Goal: Information Seeking & Learning: Learn about a topic

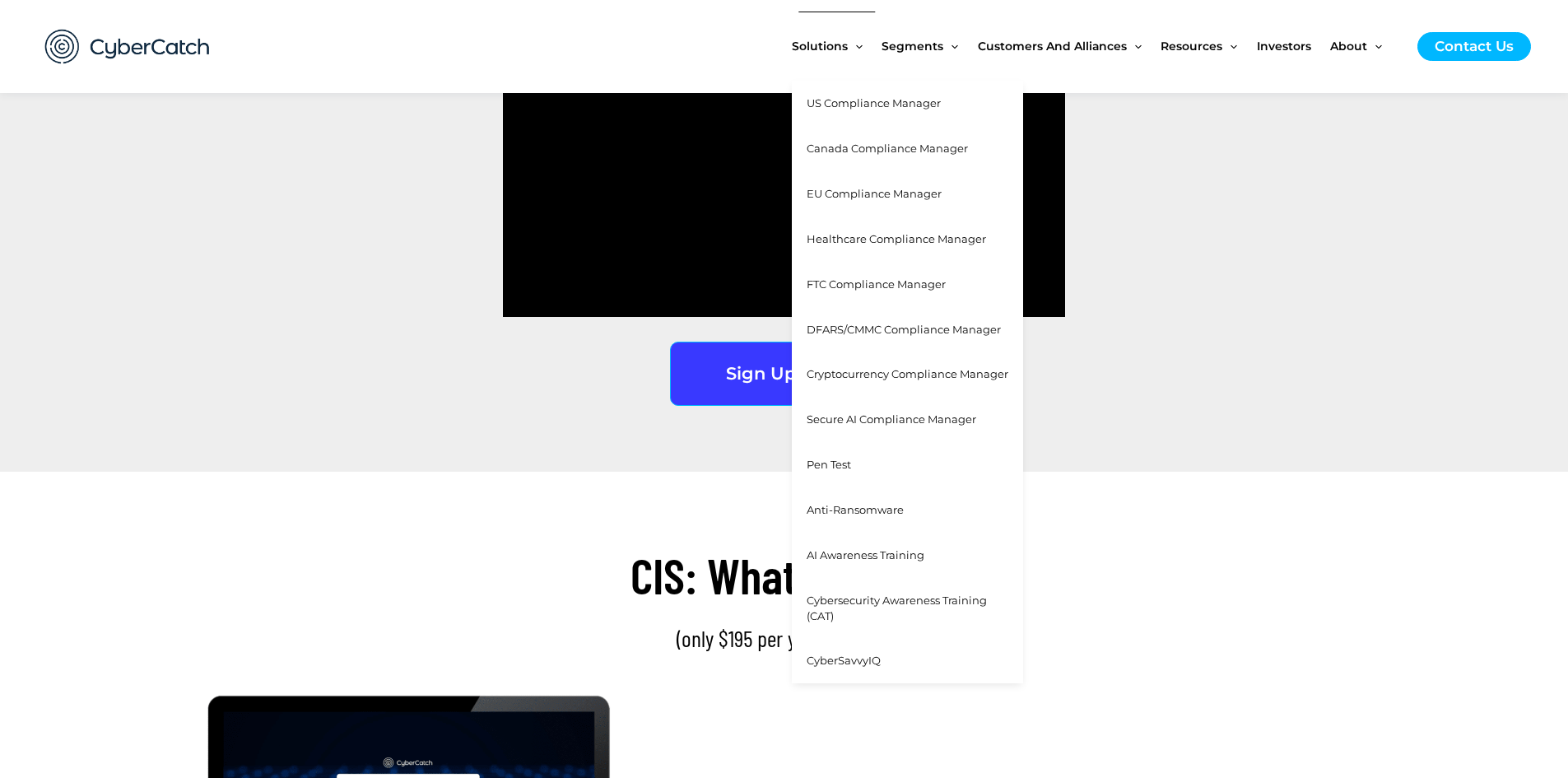
scroll to position [2471, 0]
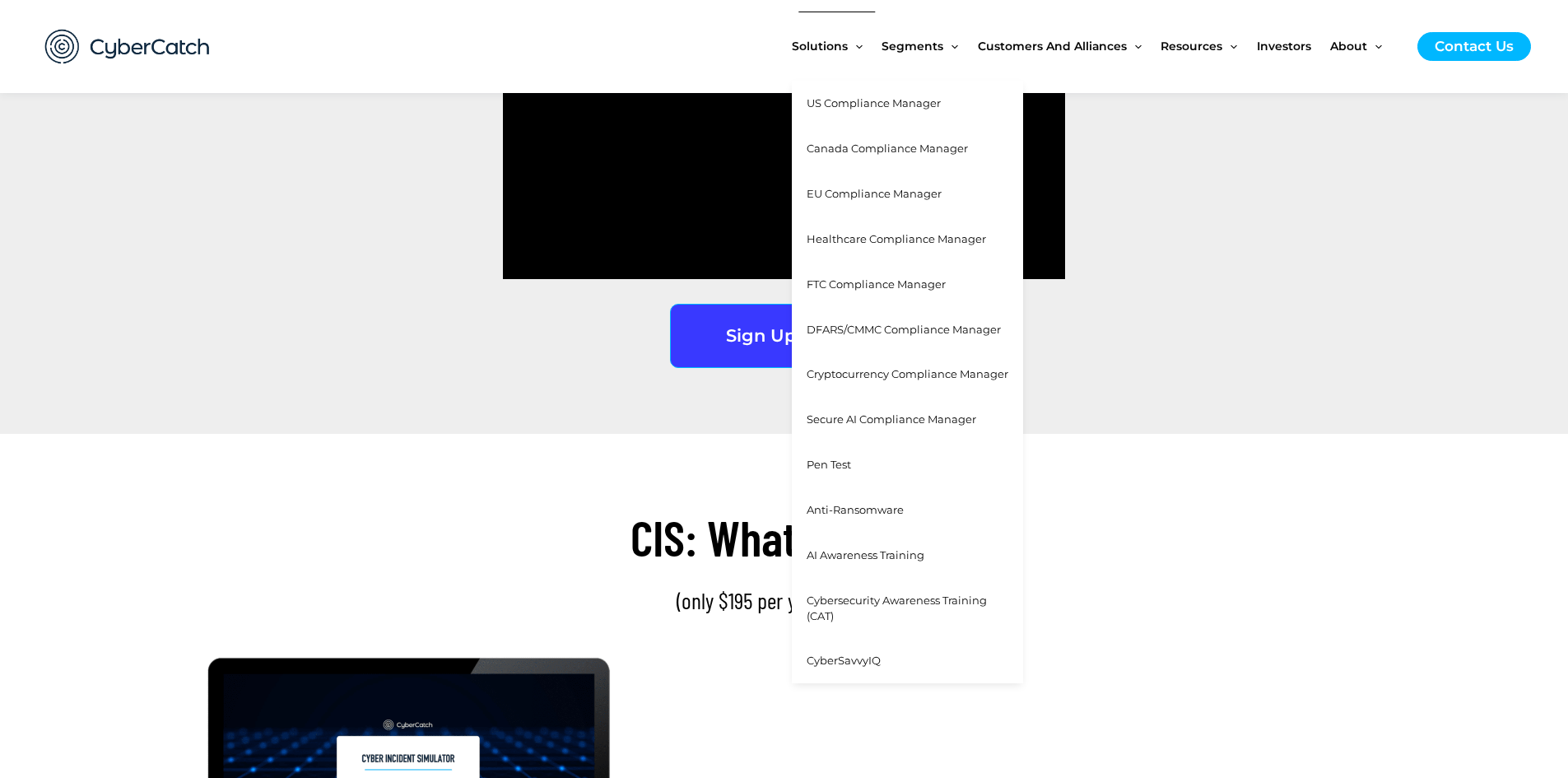
click at [912, 603] on span "Cybersecurity Awareness Training (CAT)" at bounding box center [896, 608] width 180 height 29
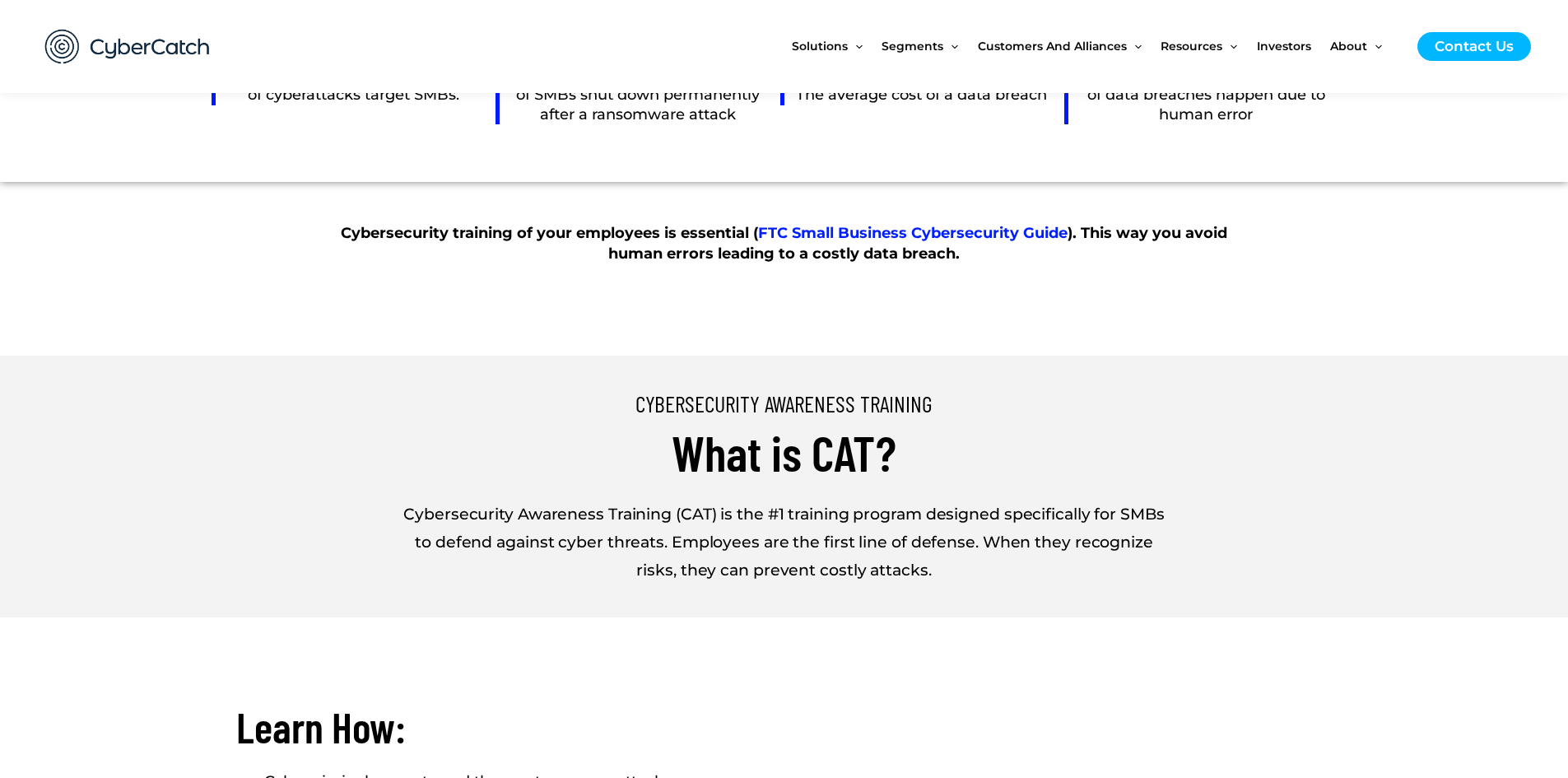
scroll to position [1070, 0]
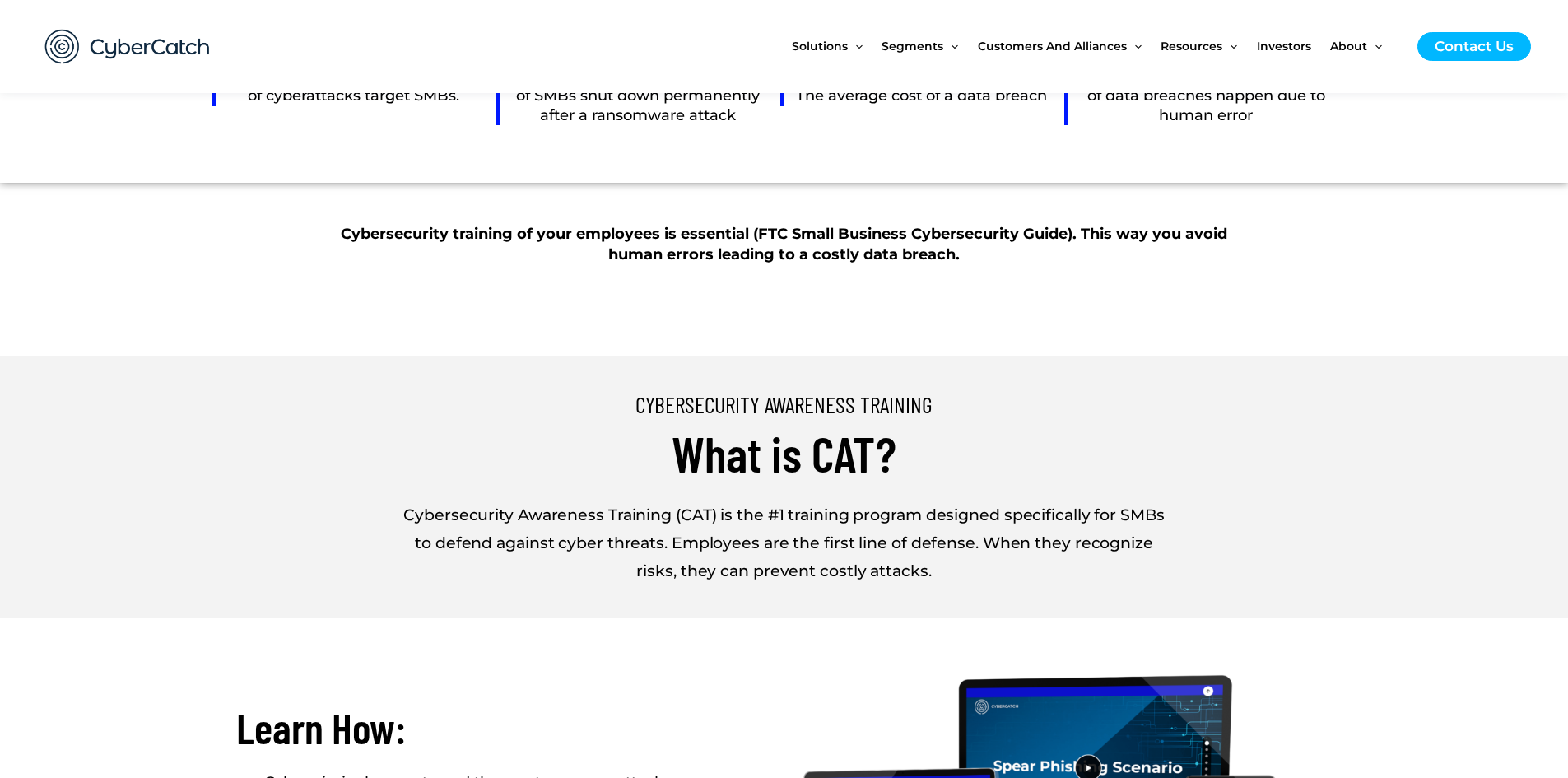
click at [906, 232] on link "FTC Small Business Cybersecurity Guide" at bounding box center [913, 233] width 309 height 18
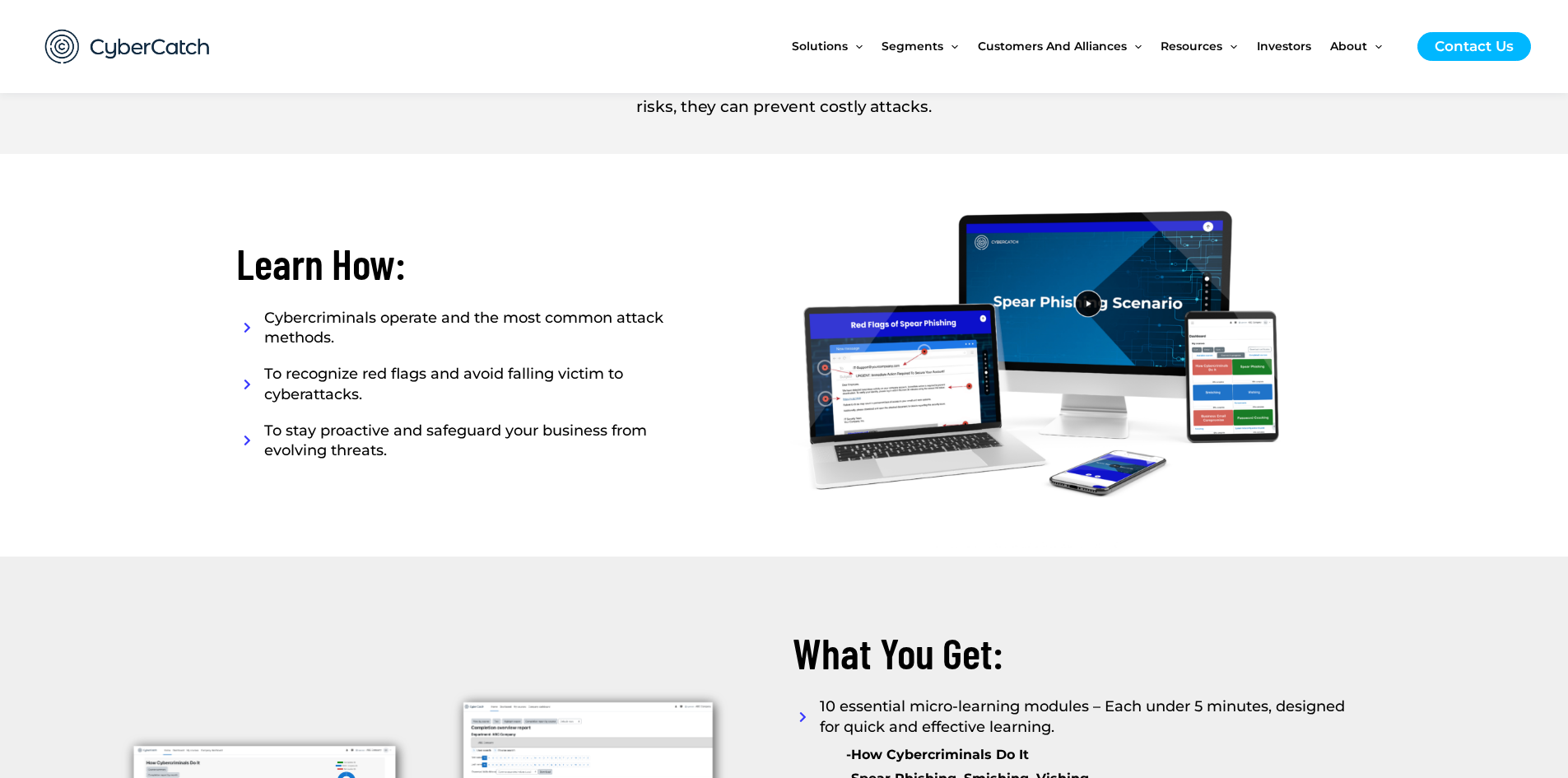
scroll to position [1565, 0]
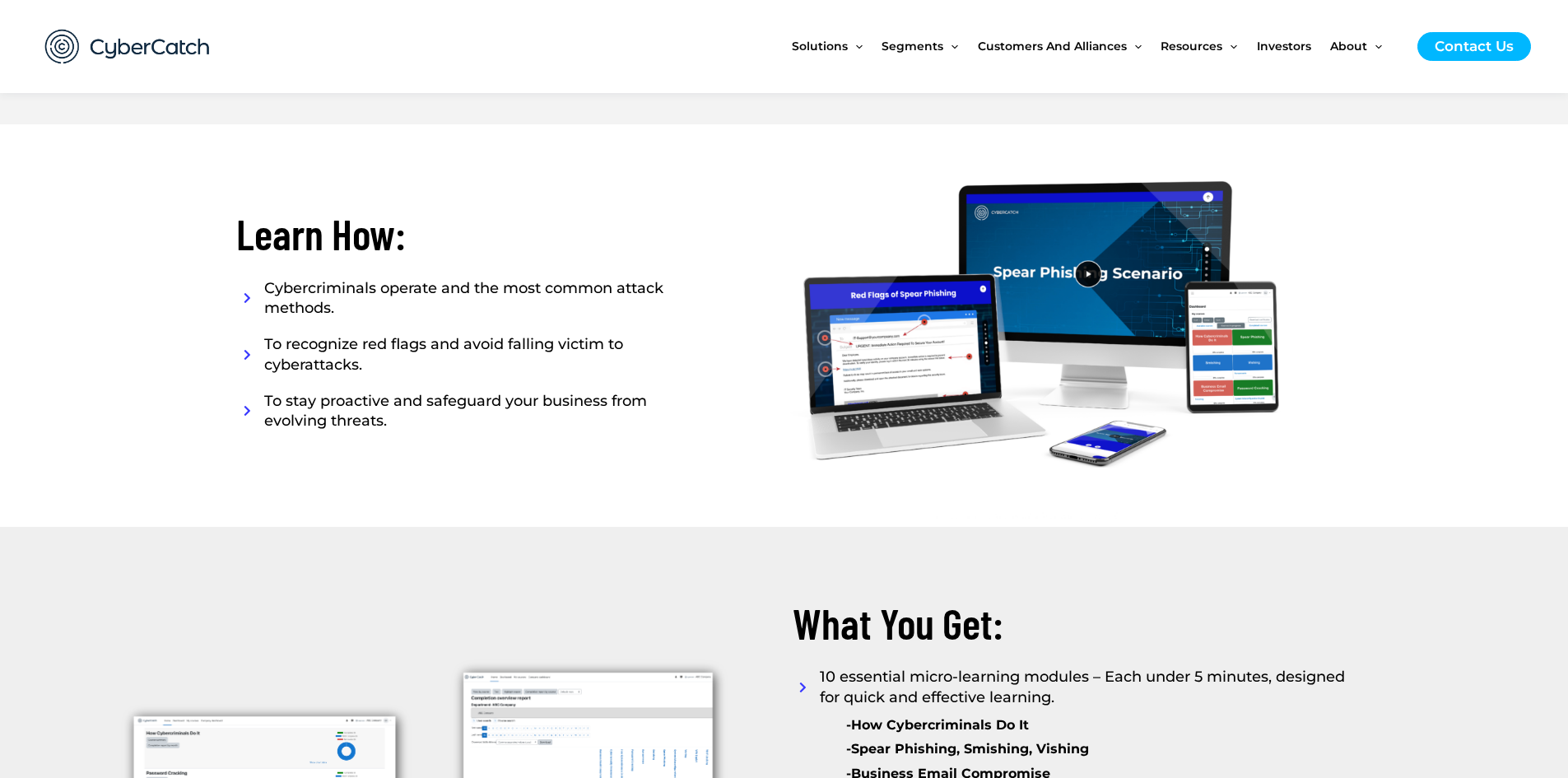
click at [250, 298] on span at bounding box center [248, 298] width 24 height 11
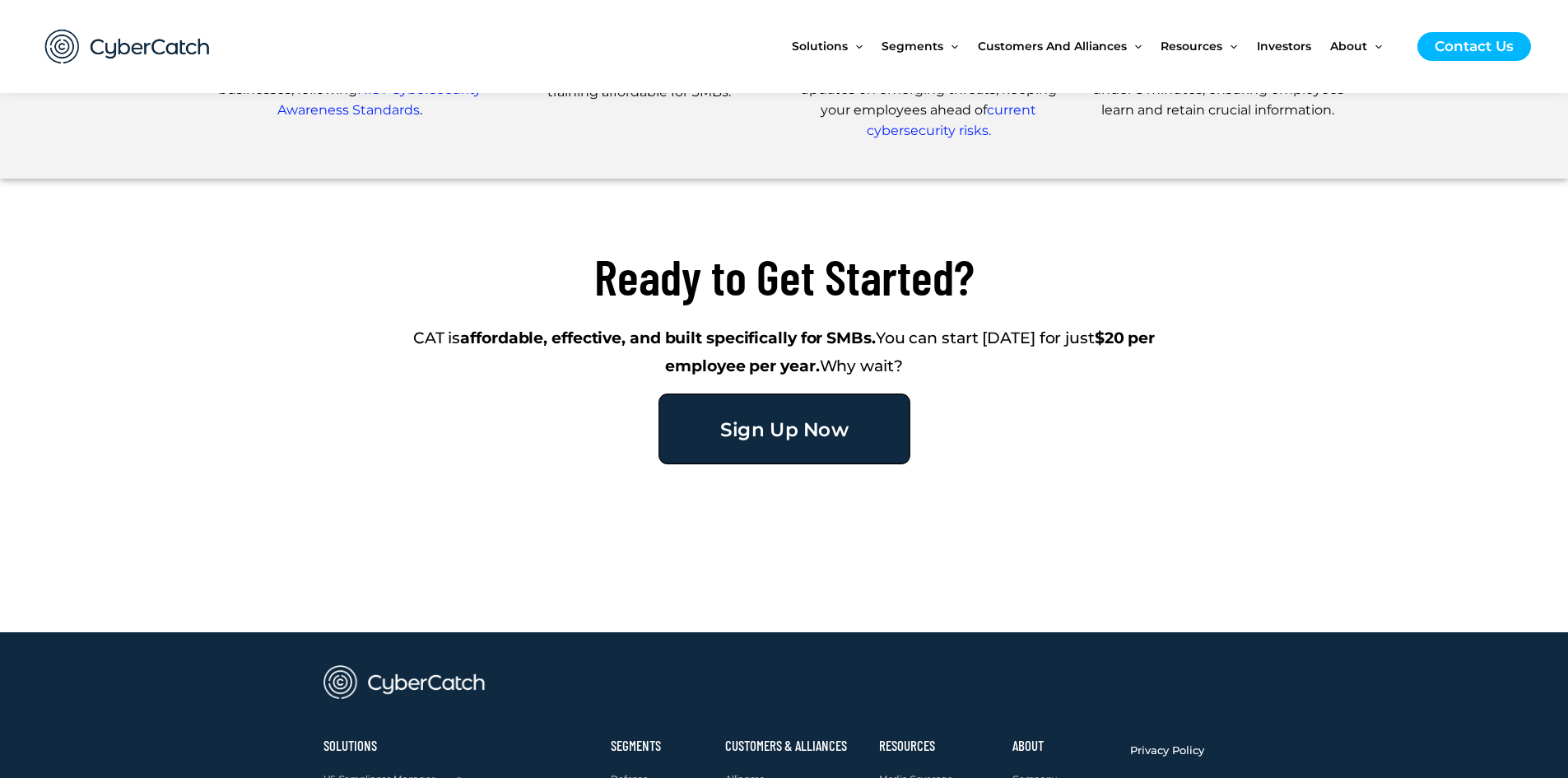
scroll to position [3526, 0]
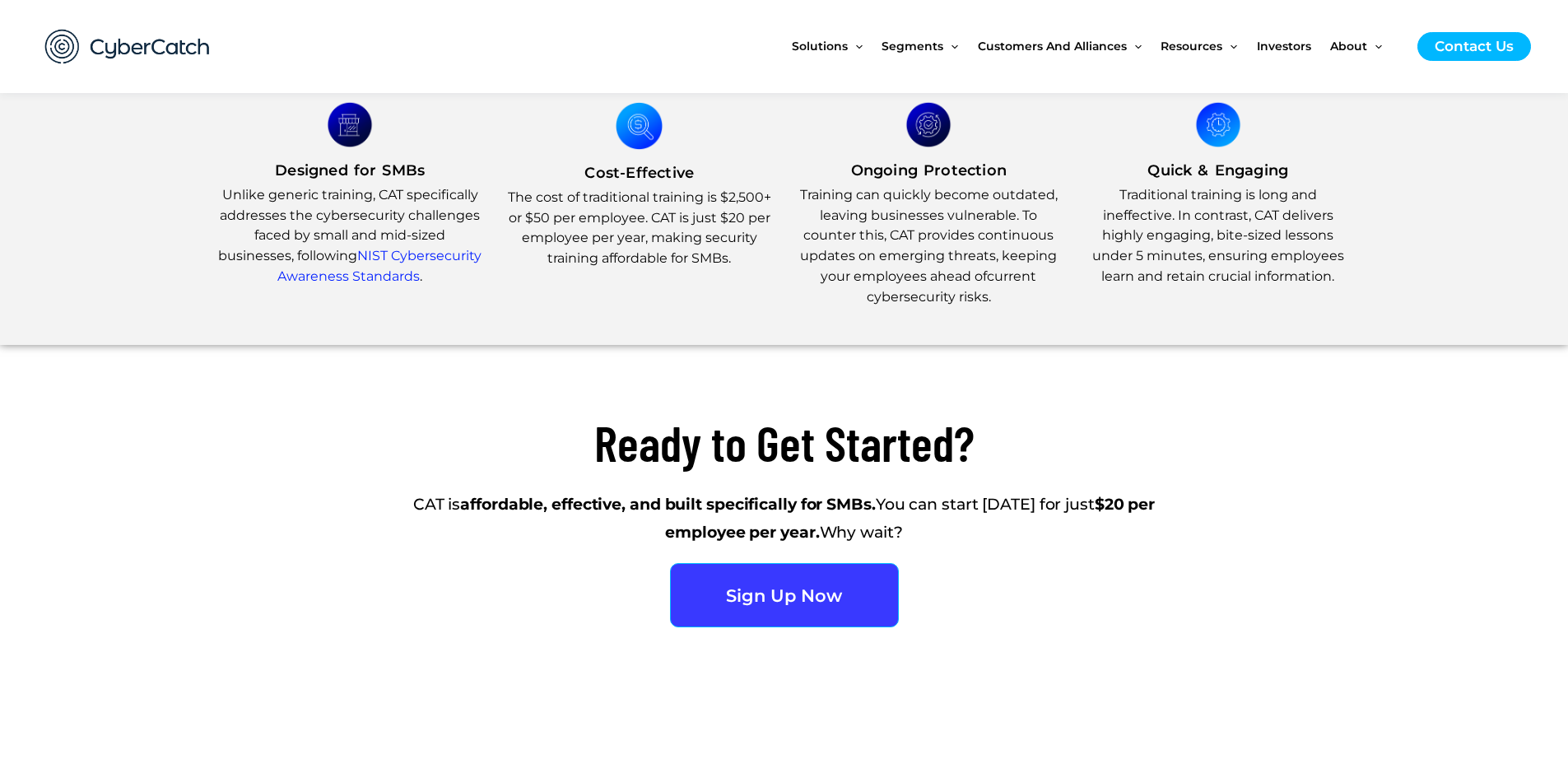
click at [969, 296] on link "current cybersecurity risks." at bounding box center [951, 286] width 170 height 36
click at [1264, 322] on div at bounding box center [1218, 326] width 265 height 13
click at [769, 686] on div at bounding box center [784, 716] width 922 height 146
